Goal: Browse casually: Explore the website without a specific task or goal

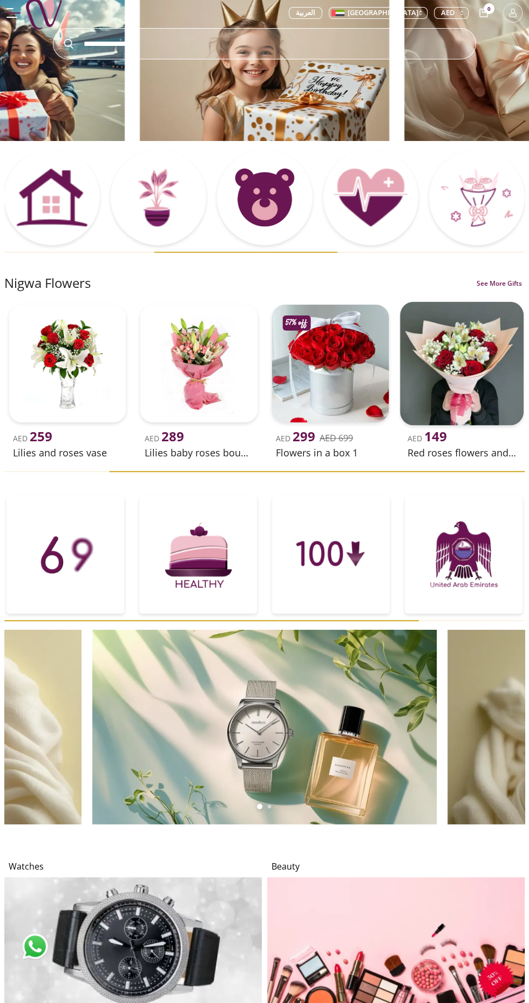
click at [479, 372] on img at bounding box center [461, 363] width 123 height 123
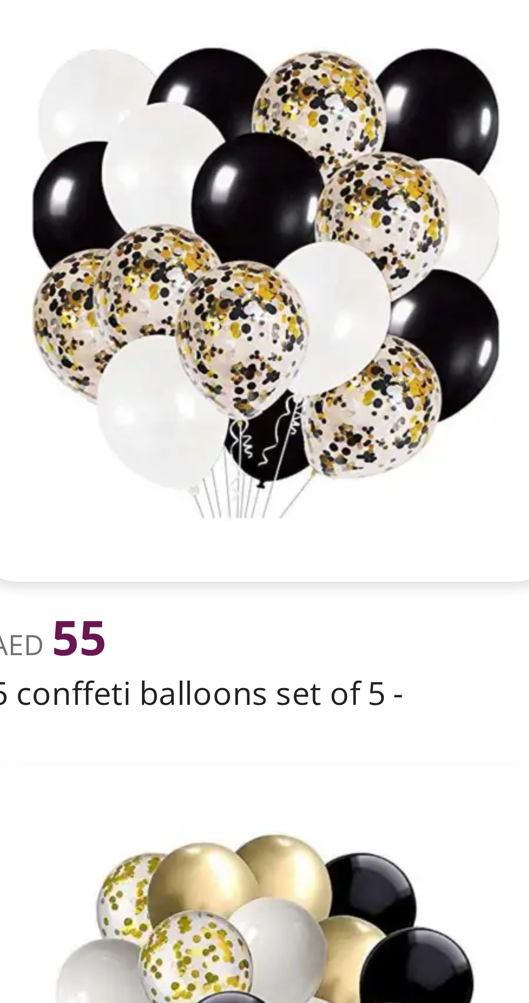
scroll to position [1871, 0]
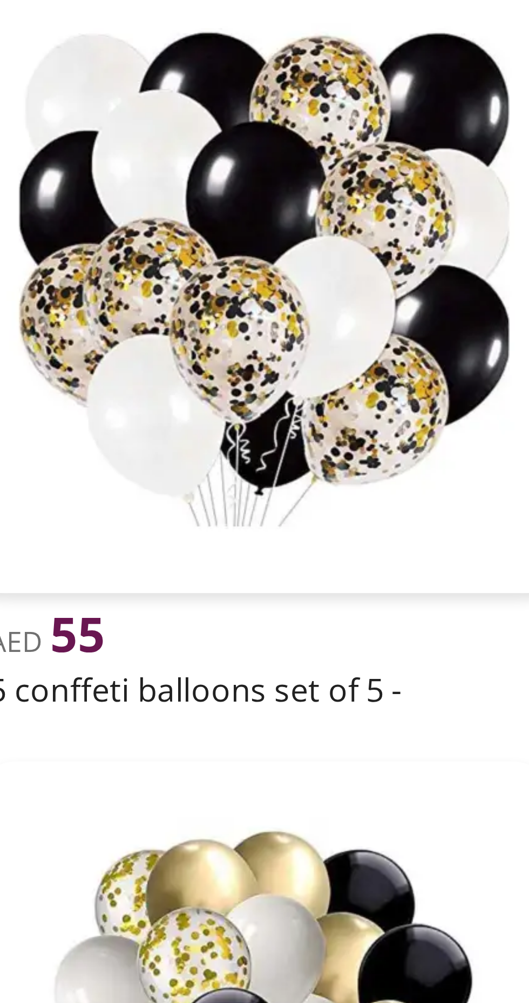
click at [482, 872] on h2 "5 conffeti balloons set of 5 -" at bounding box center [441, 871] width 150 height 13
click at [473, 875] on h2 "5 conffeti balloons set of 5 -" at bounding box center [441, 871] width 150 height 13
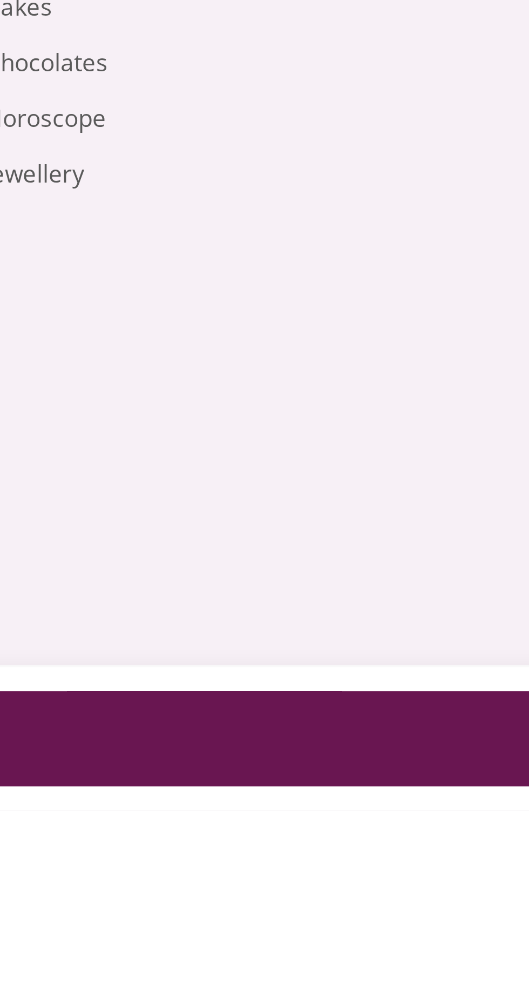
scroll to position [300, 0]
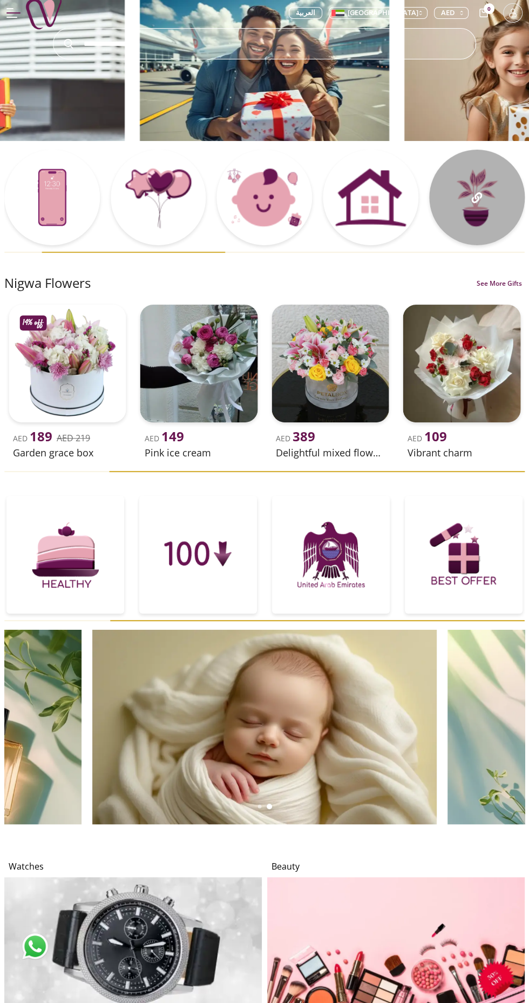
click at [483, 207] on div at bounding box center [477, 198] width 96 height 96
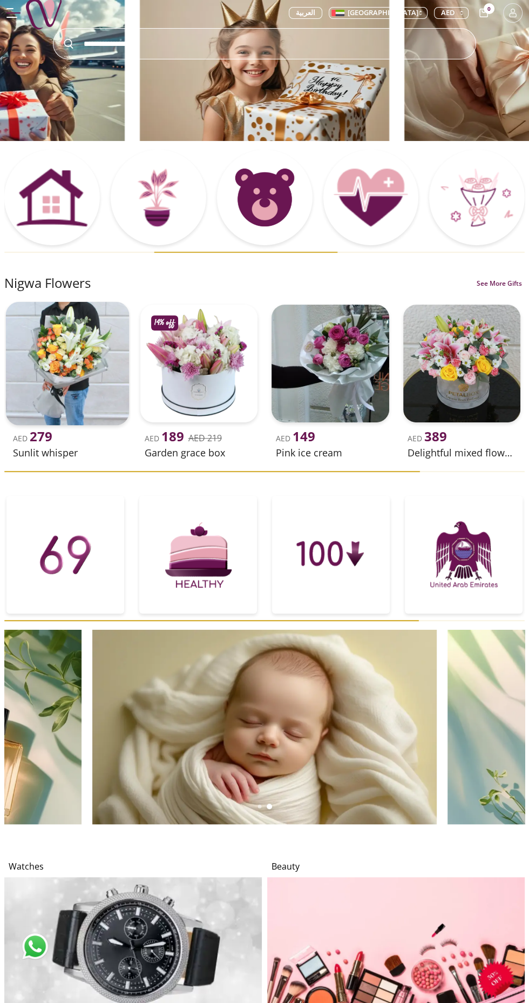
click at [57, 362] on img at bounding box center [67, 363] width 123 height 123
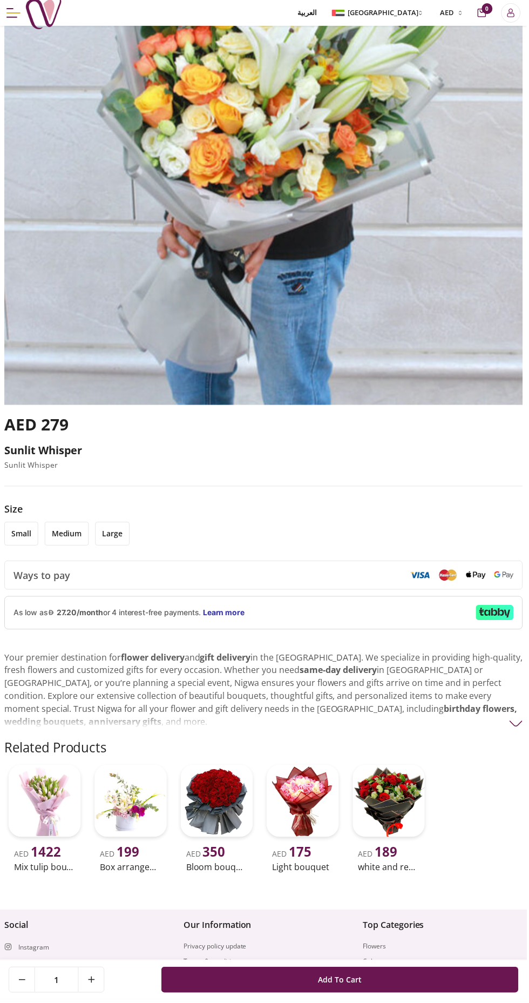
scroll to position [354, 0]
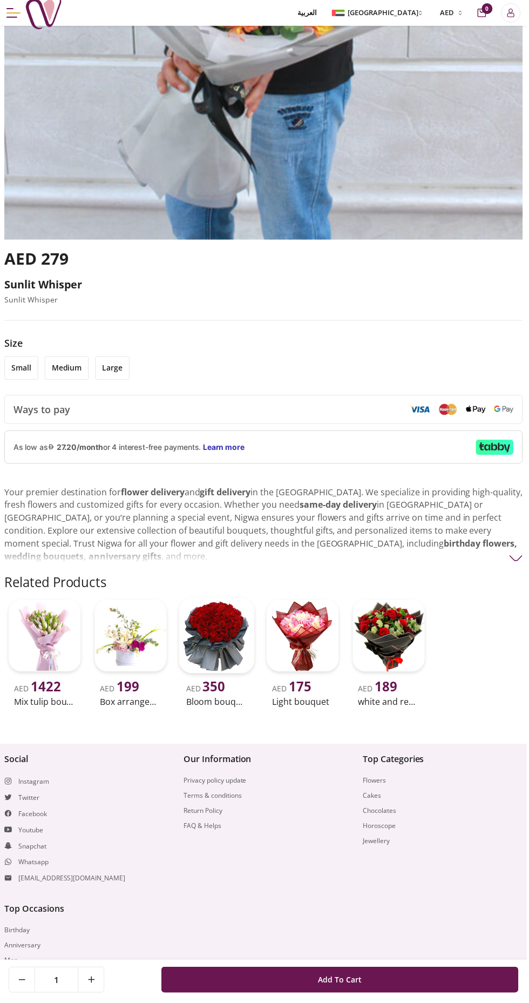
click at [219, 650] on img at bounding box center [218, 638] width 76 height 76
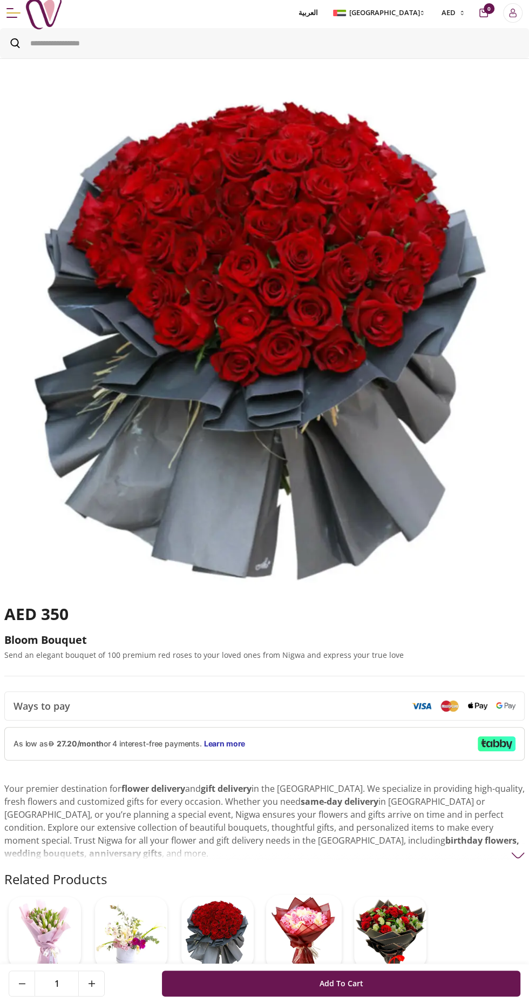
click at [306, 944] on img at bounding box center [304, 933] width 76 height 76
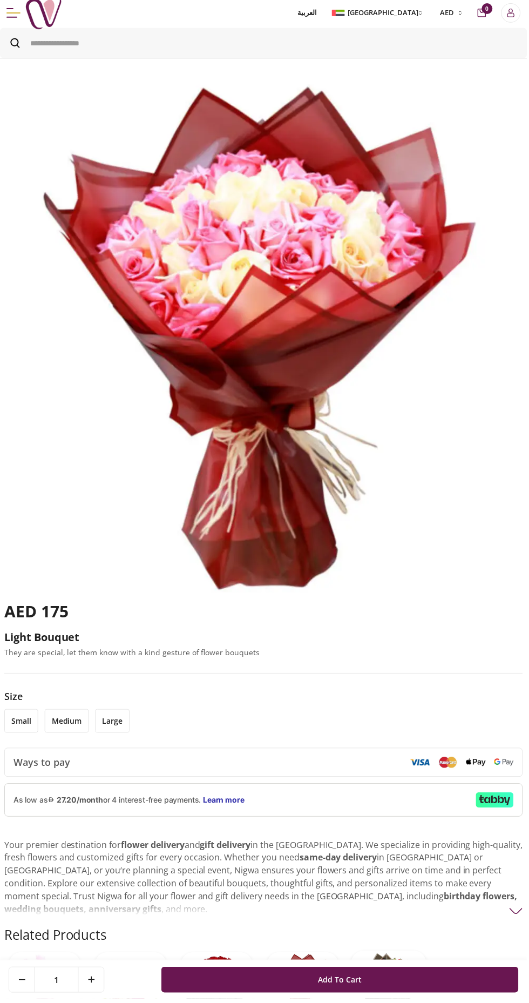
click at [406, 981] on img at bounding box center [391, 992] width 76 height 76
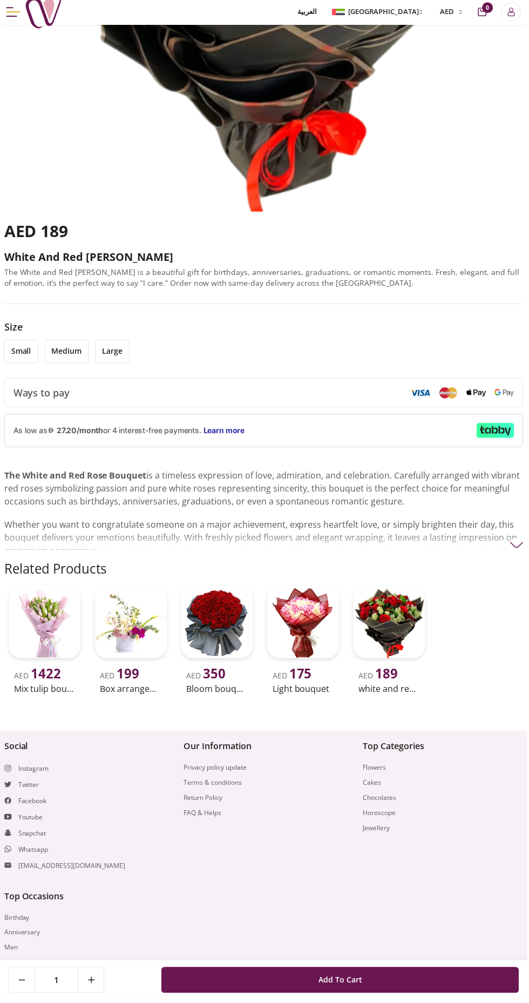
scroll to position [379, 0]
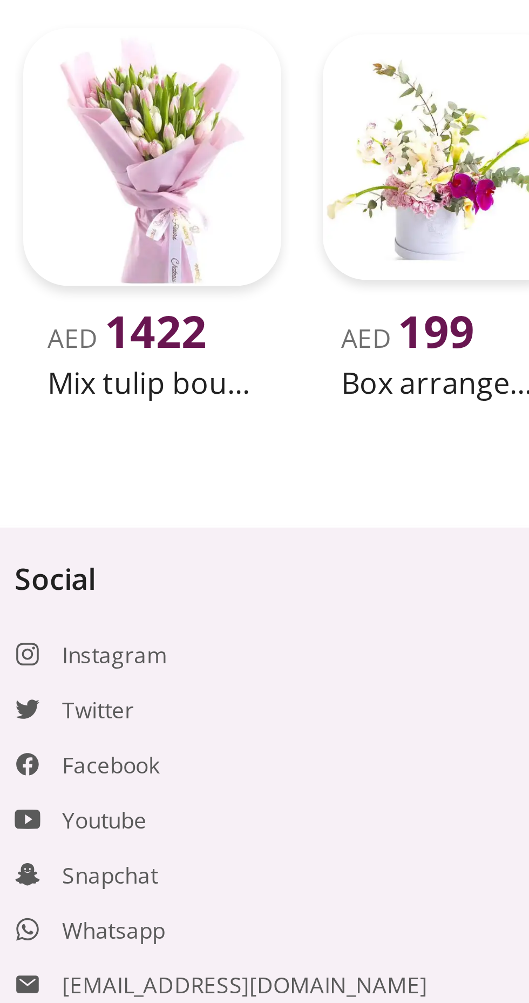
click at [37, 639] on img at bounding box center [45, 627] width 76 height 76
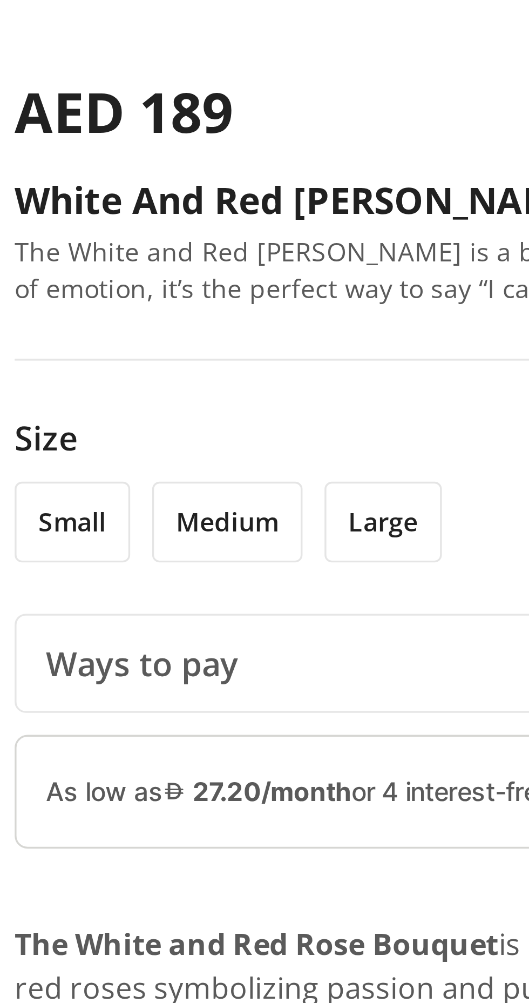
click at [18, 731] on li "small" at bounding box center [21, 735] width 34 height 24
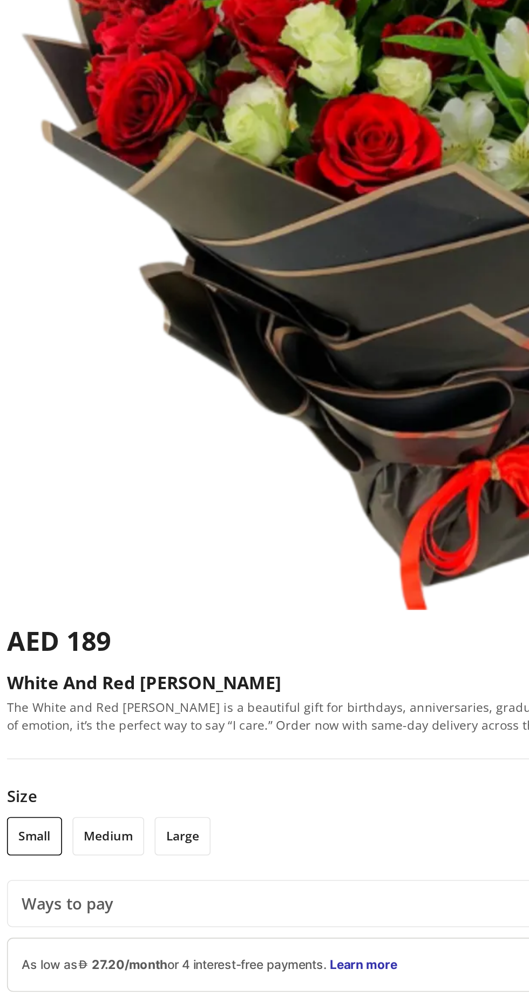
scroll to position [9, 0]
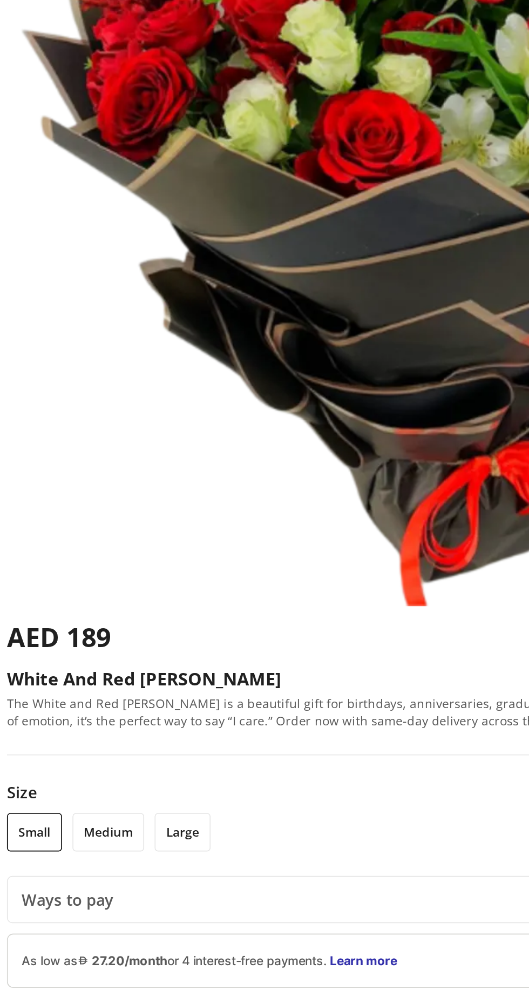
click at [122, 732] on li "large" at bounding box center [113, 726] width 35 height 24
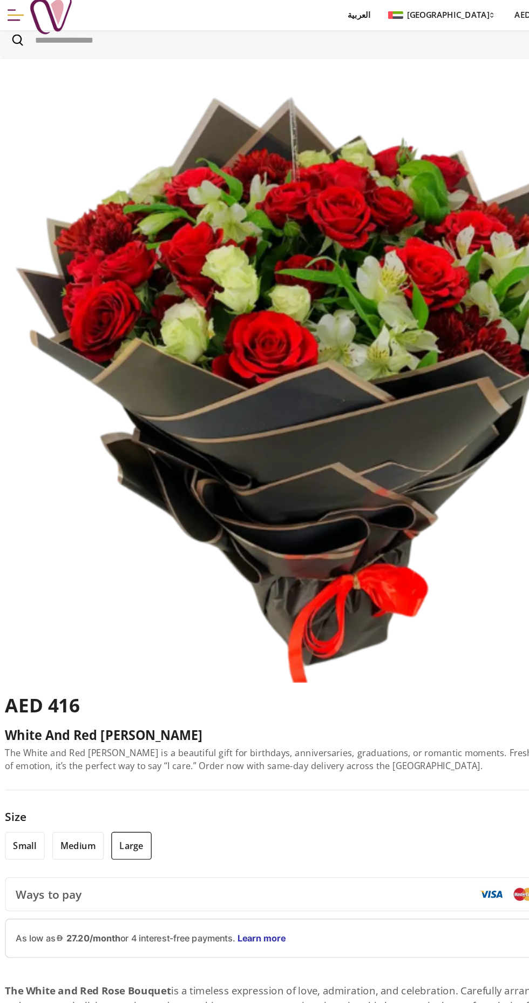
scroll to position [0, 0]
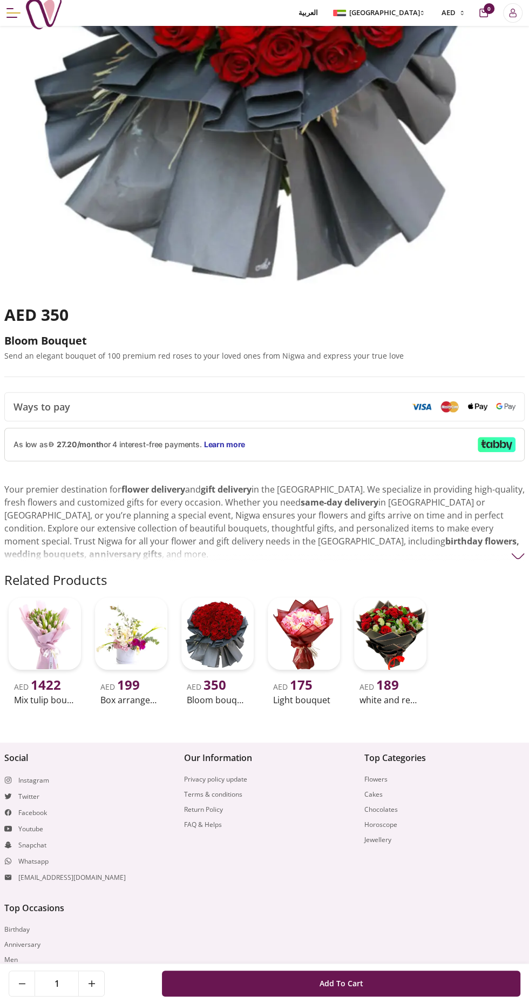
scroll to position [300, 0]
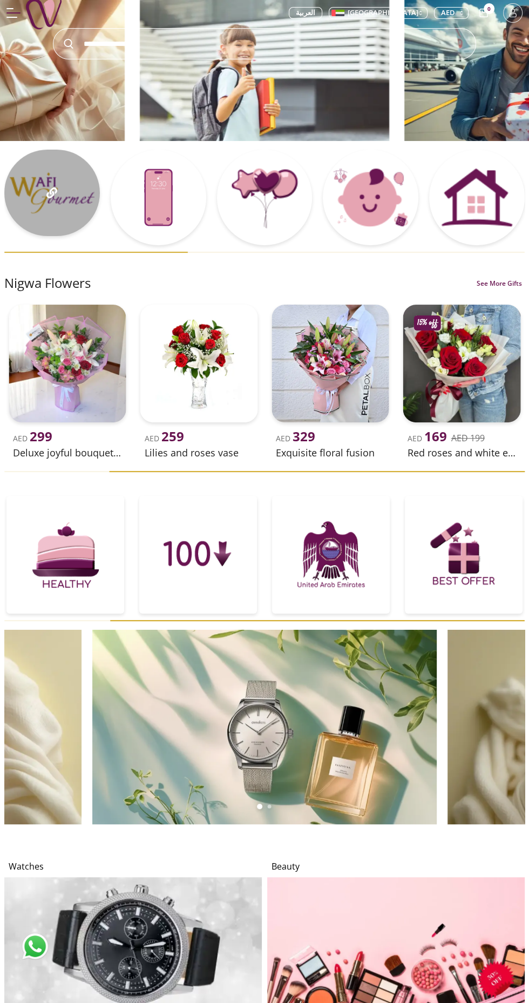
click at [44, 193] on div at bounding box center [52, 193] width 96 height 86
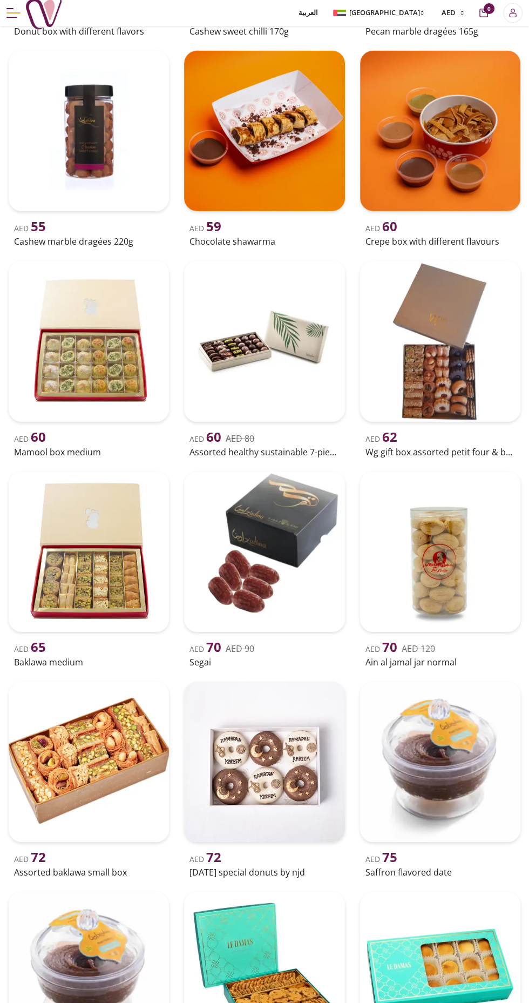
scroll to position [2153, 0]
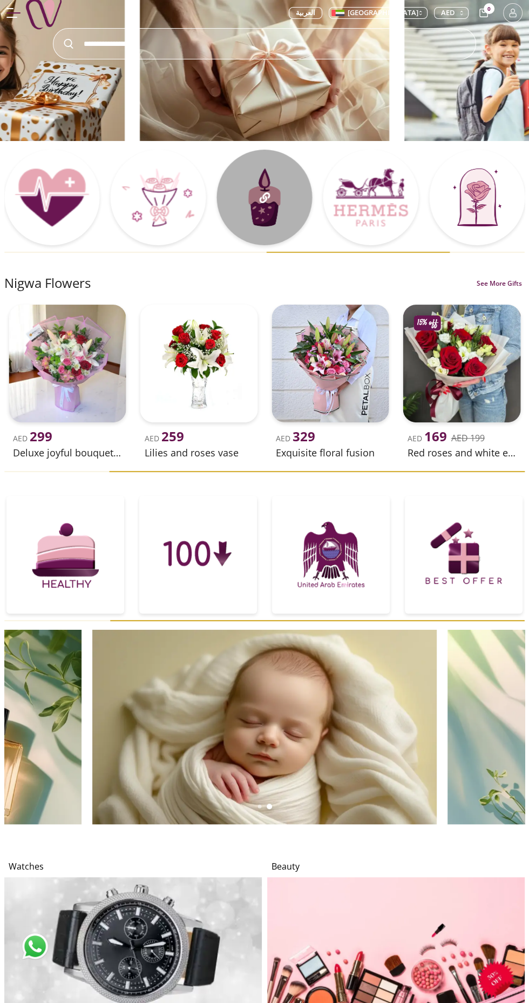
click at [262, 219] on div at bounding box center [265, 198] width 96 height 96
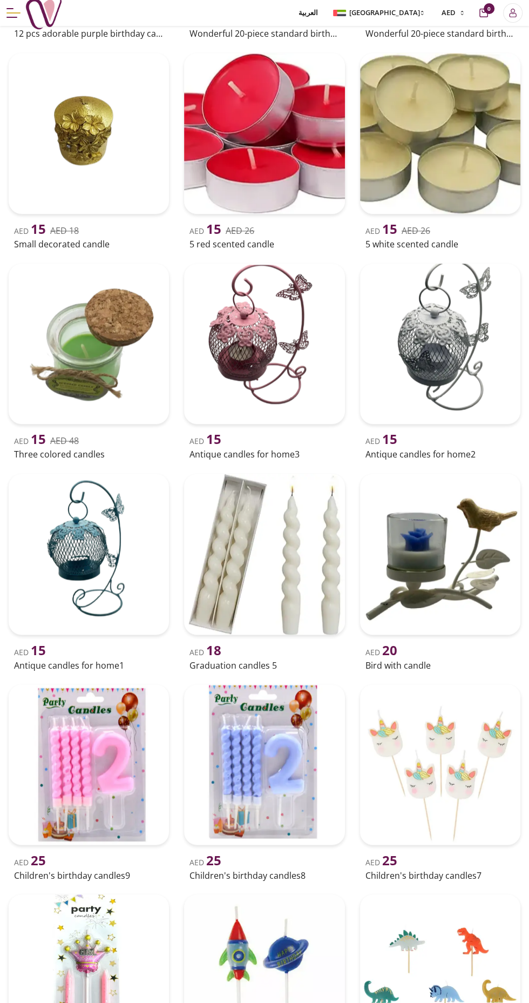
scroll to position [3550, 0]
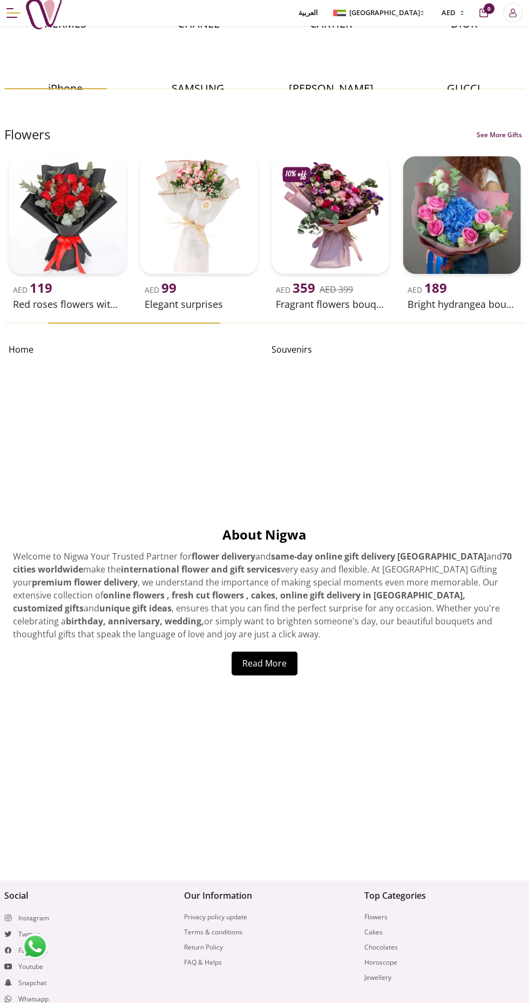
scroll to position [3343, 0]
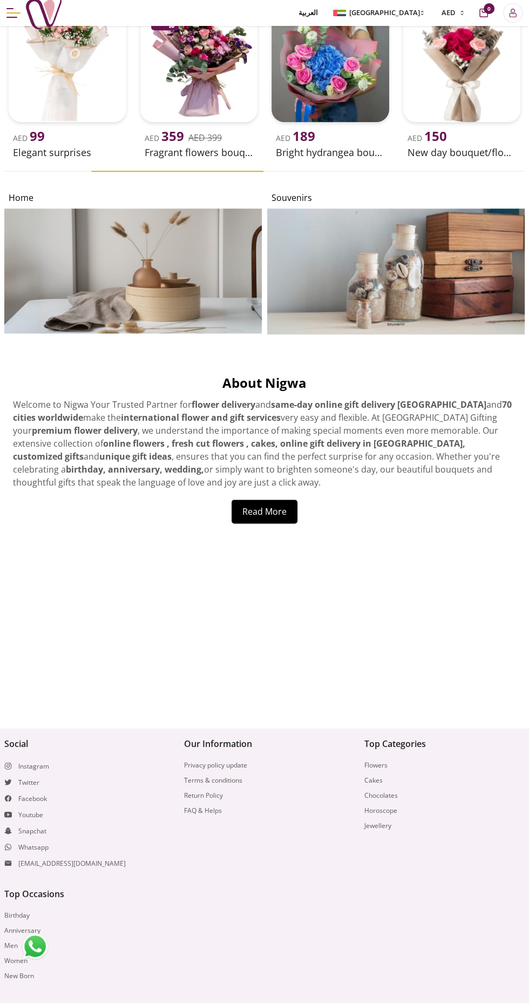
click at [263, 511] on button "Read More" at bounding box center [265, 512] width 66 height 24
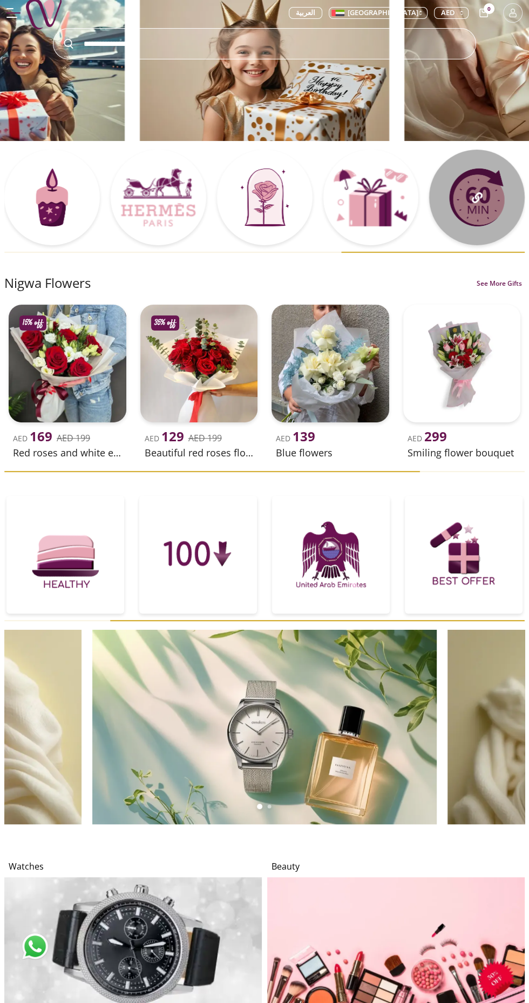
click at [495, 207] on div at bounding box center [477, 198] width 96 height 96
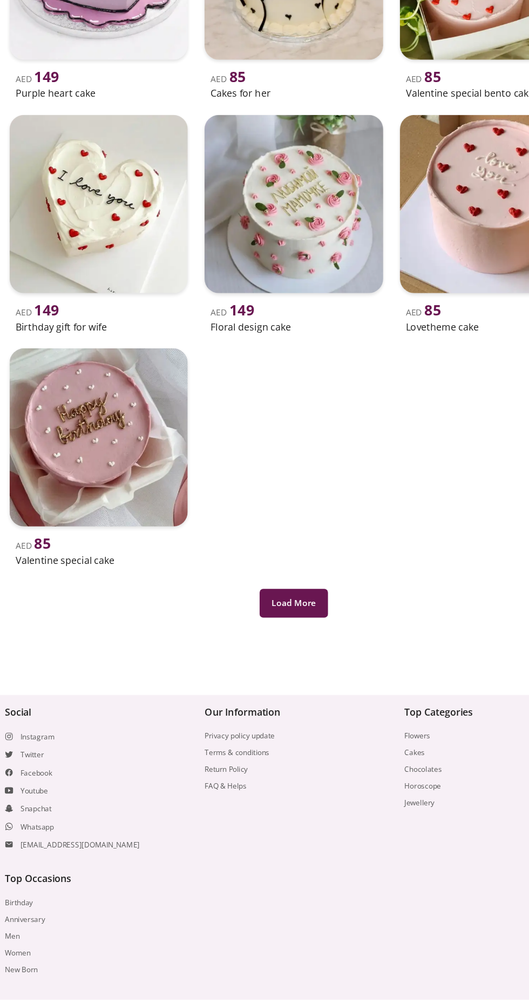
scroll to position [300, 0]
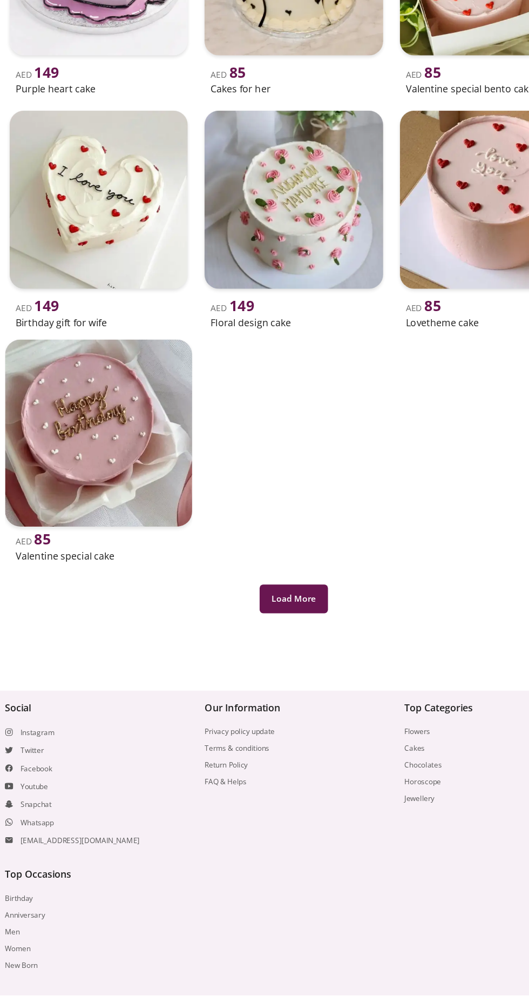
click at [70, 483] on img at bounding box center [89, 497] width 168 height 168
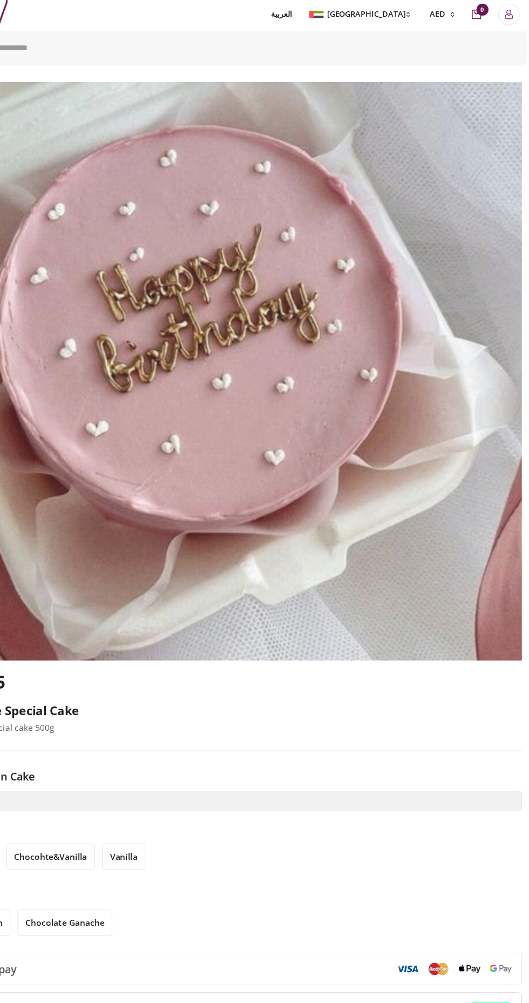
click at [123, 294] on img at bounding box center [264, 334] width 521 height 521
